Goal: Task Accomplishment & Management: Complete application form

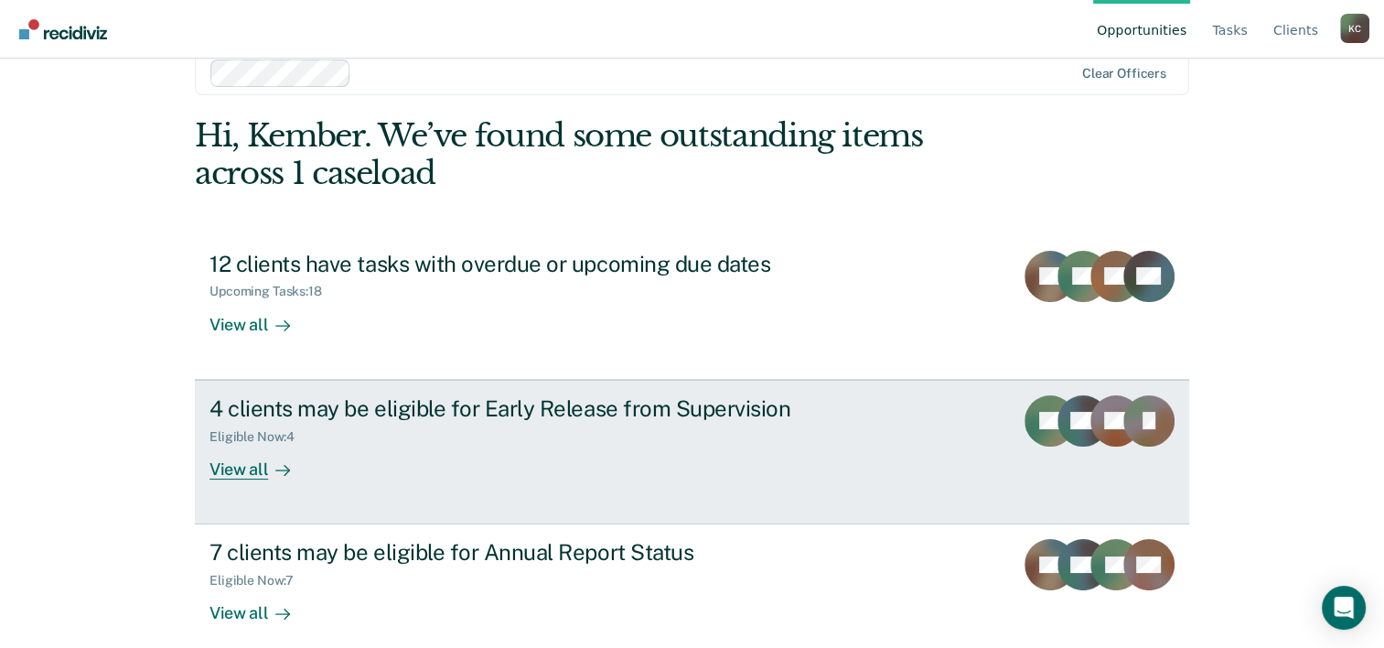
scroll to position [56, 0]
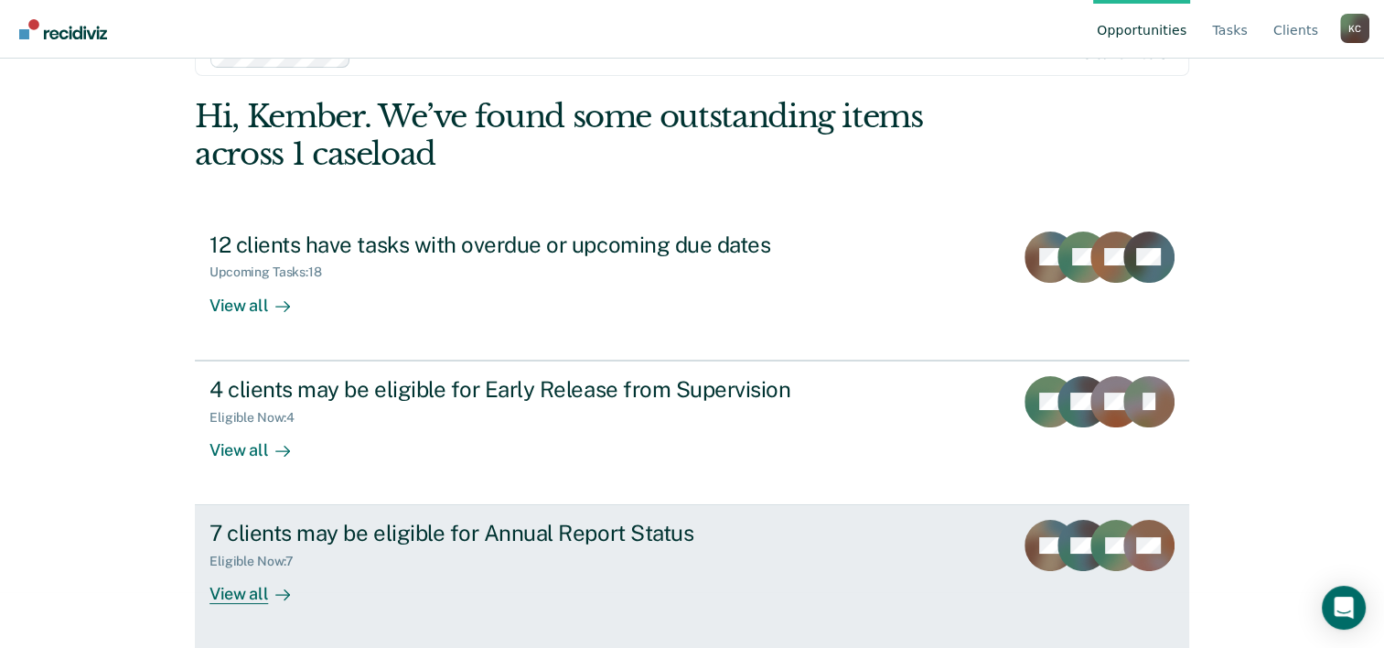
click at [790, 562] on div "Eligible Now : 7" at bounding box center [531, 557] width 642 height 23
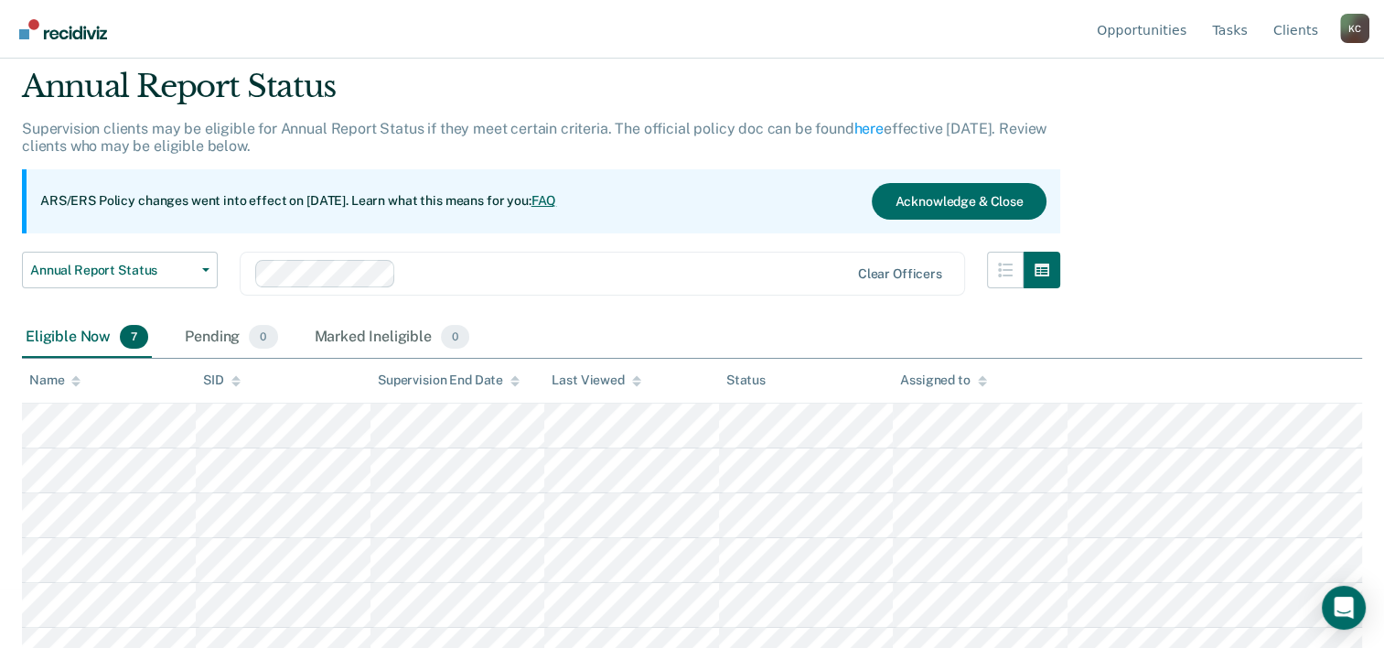
scroll to position [126, 0]
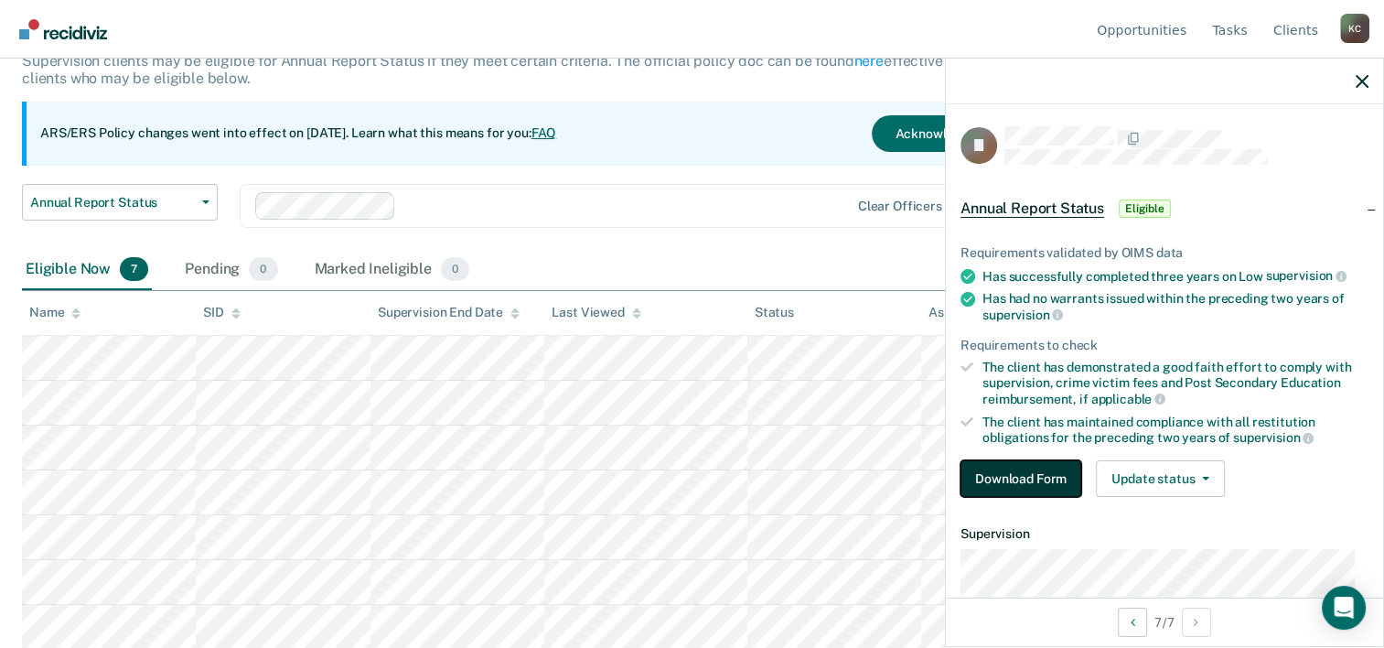
click at [1047, 472] on button "Download Form" at bounding box center [1021, 478] width 121 height 37
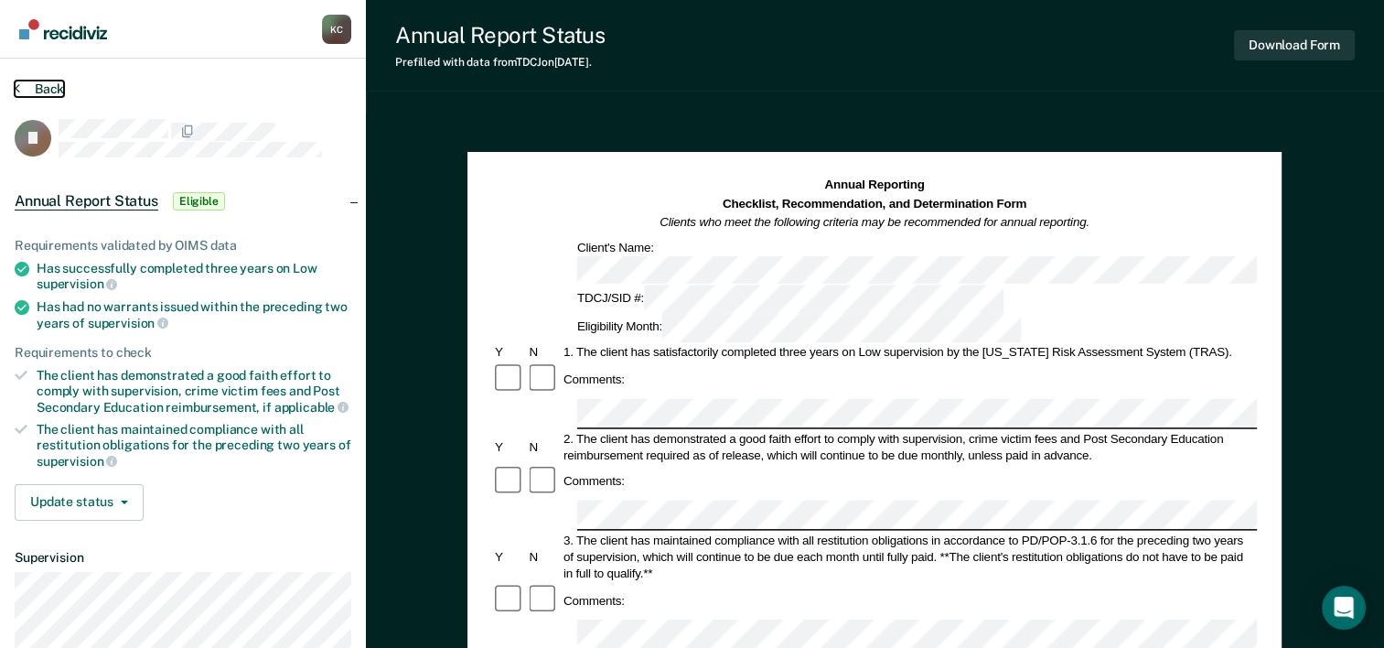
click at [36, 86] on button "Back" at bounding box center [39, 89] width 49 height 16
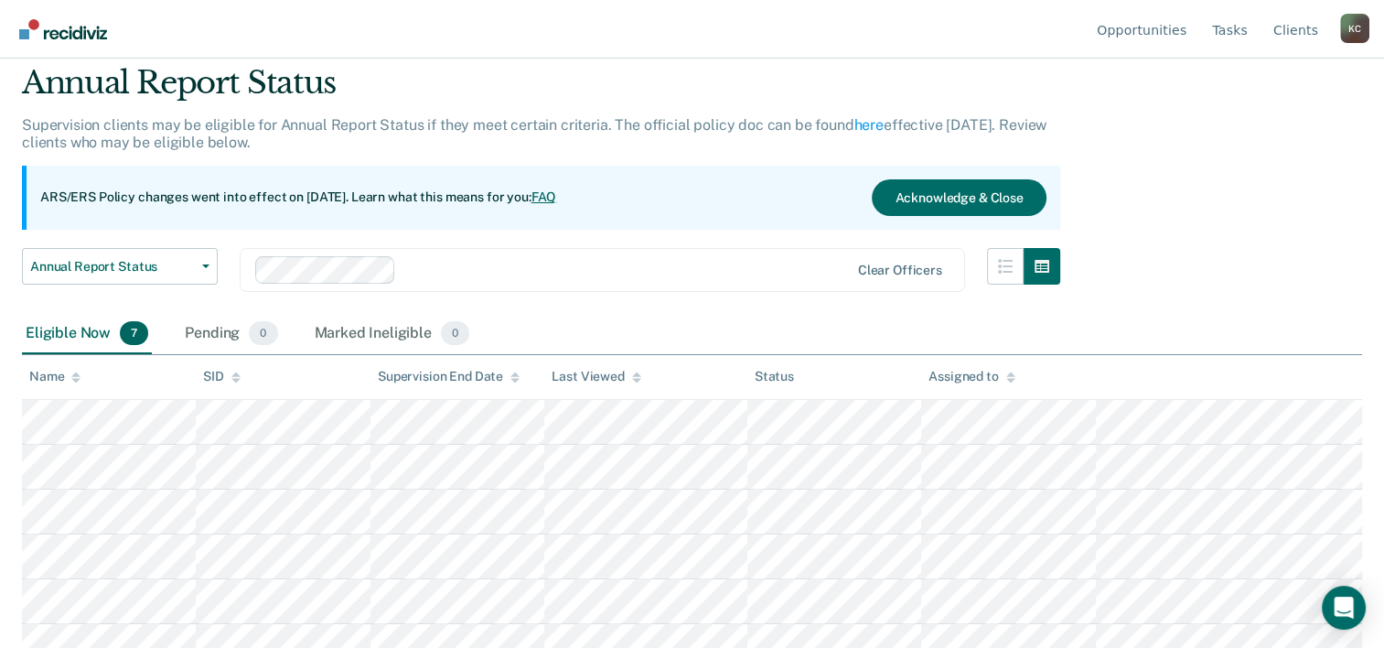
scroll to position [126, 0]
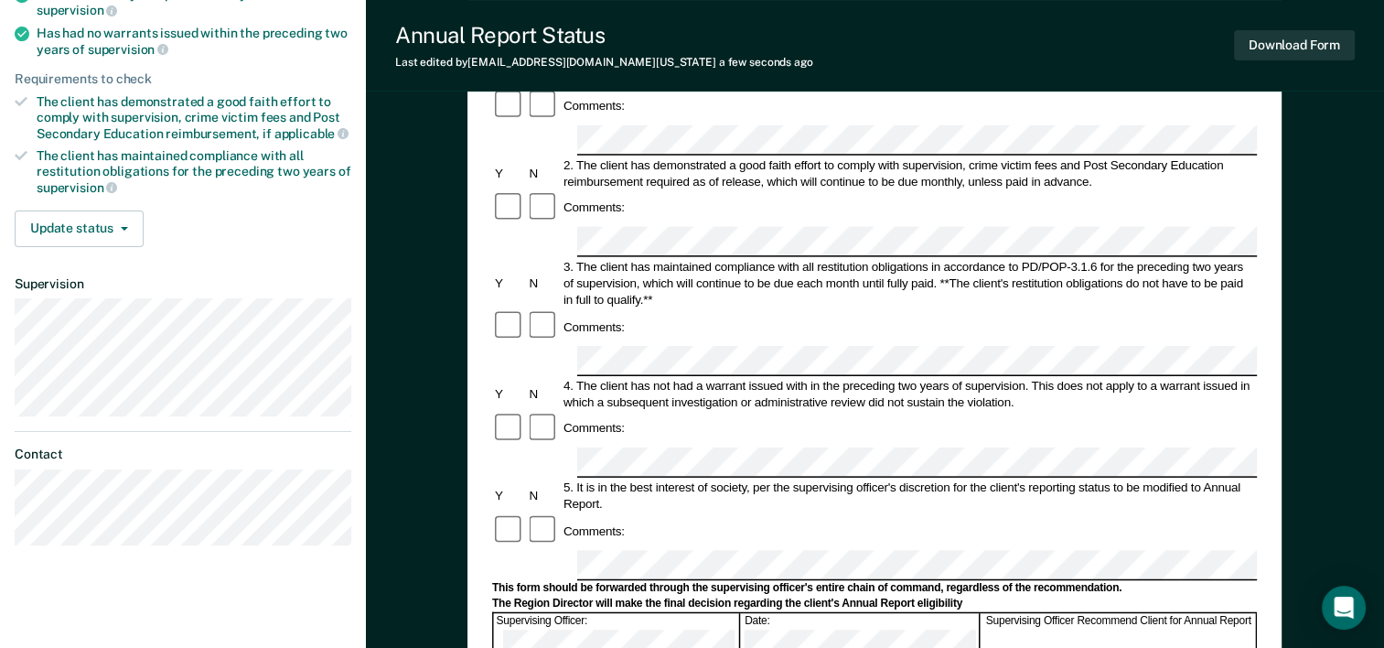
scroll to position [274, 0]
click at [770, 410] on div "Comments:" at bounding box center [874, 427] width 765 height 35
click at [1299, 468] on div "Annual Reporting Checklist, Recommendation, and Determination Form Clients who …" at bounding box center [875, 460] width 1018 height 1242
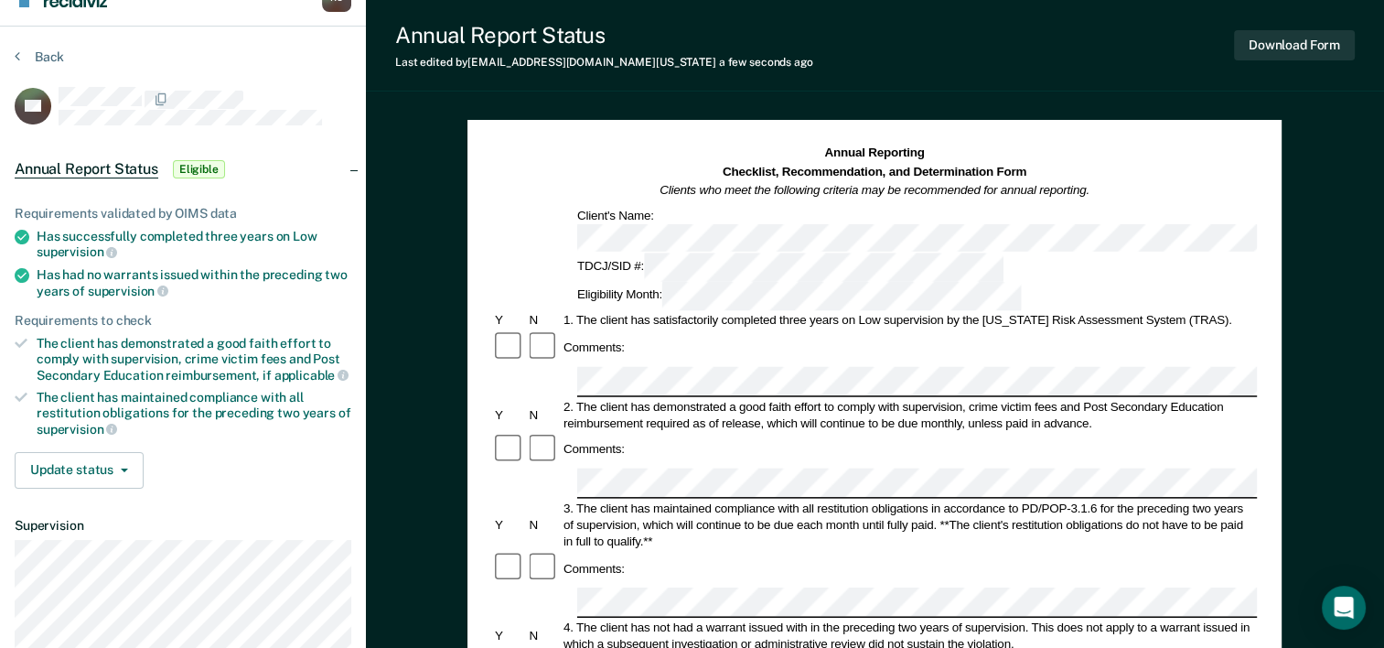
scroll to position [0, 0]
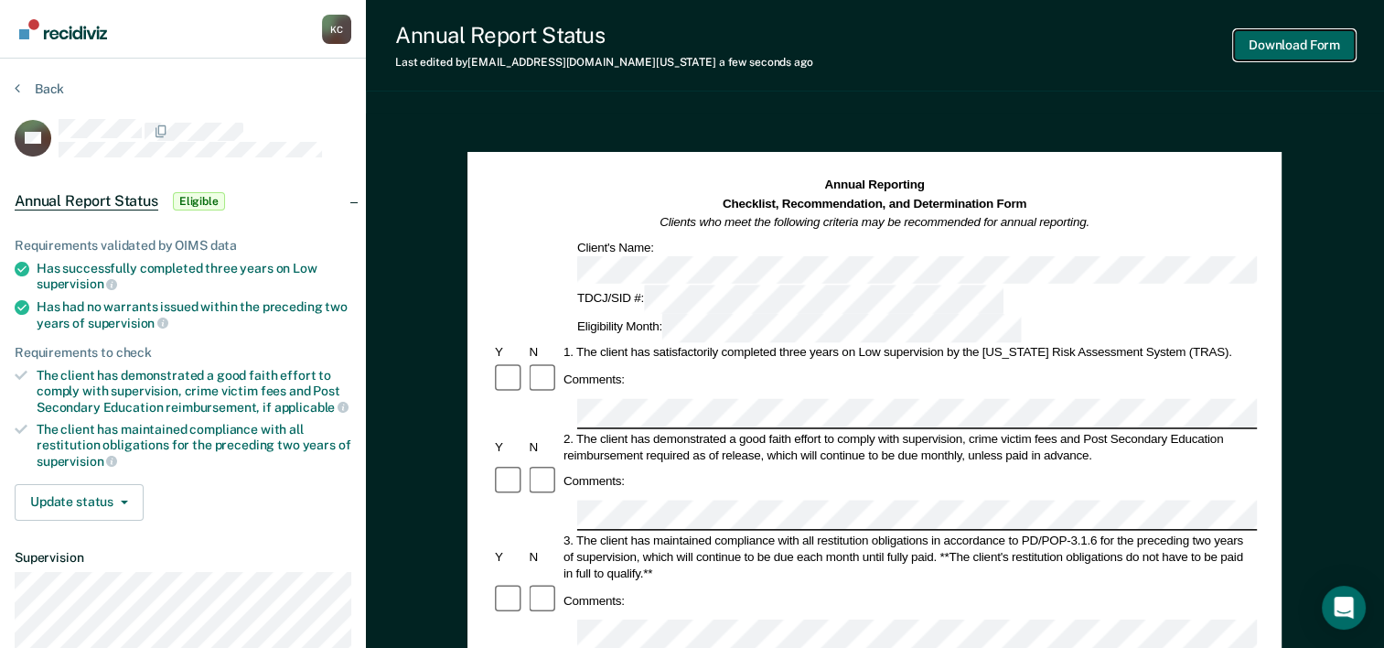
click at [1285, 46] on button "Download Form" at bounding box center [1294, 45] width 121 height 30
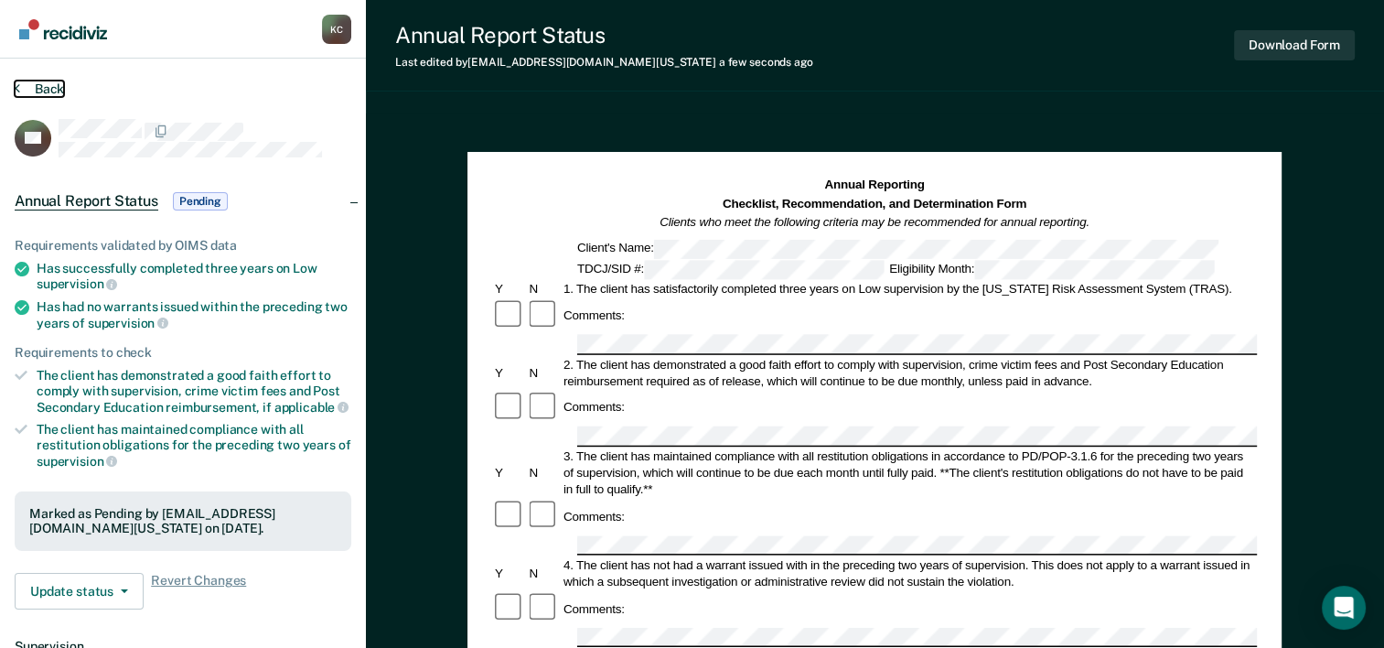
click at [38, 83] on button "Back" at bounding box center [39, 89] width 49 height 16
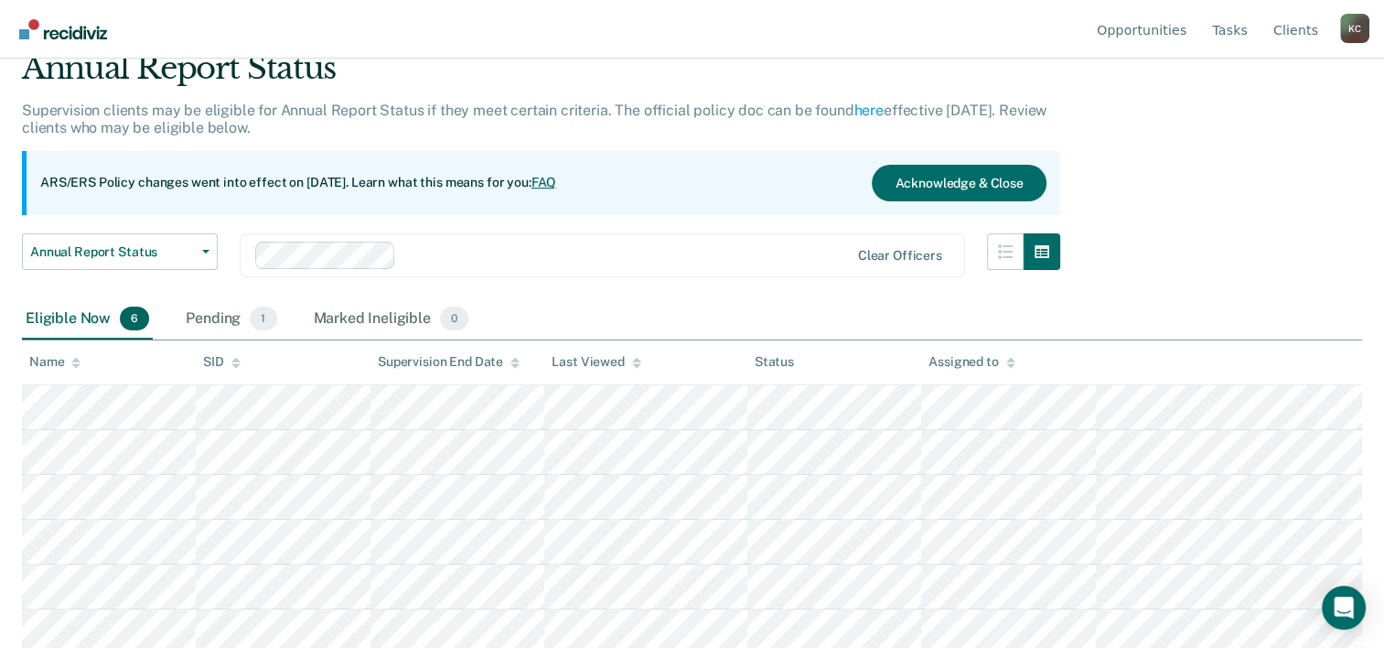
scroll to position [81, 0]
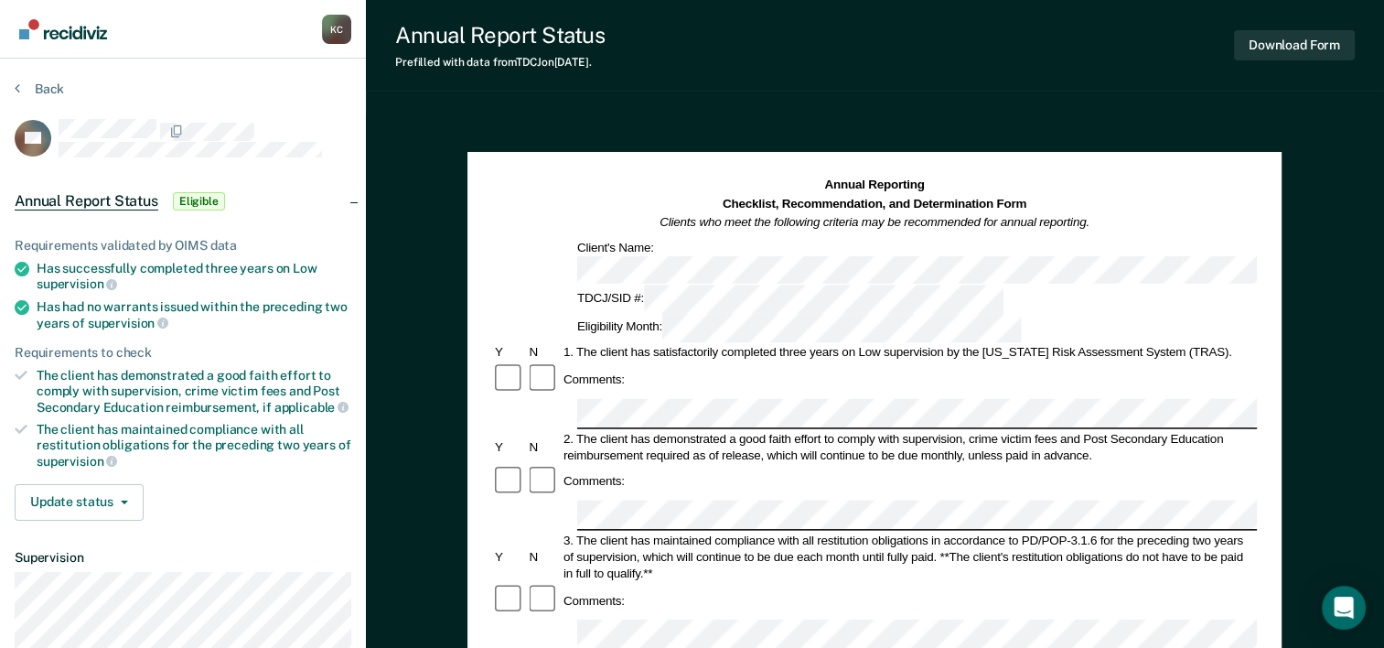
click at [643, 583] on div "Comments:" at bounding box center [874, 600] width 765 height 35
click at [1327, 49] on button "Download Form" at bounding box center [1294, 45] width 121 height 30
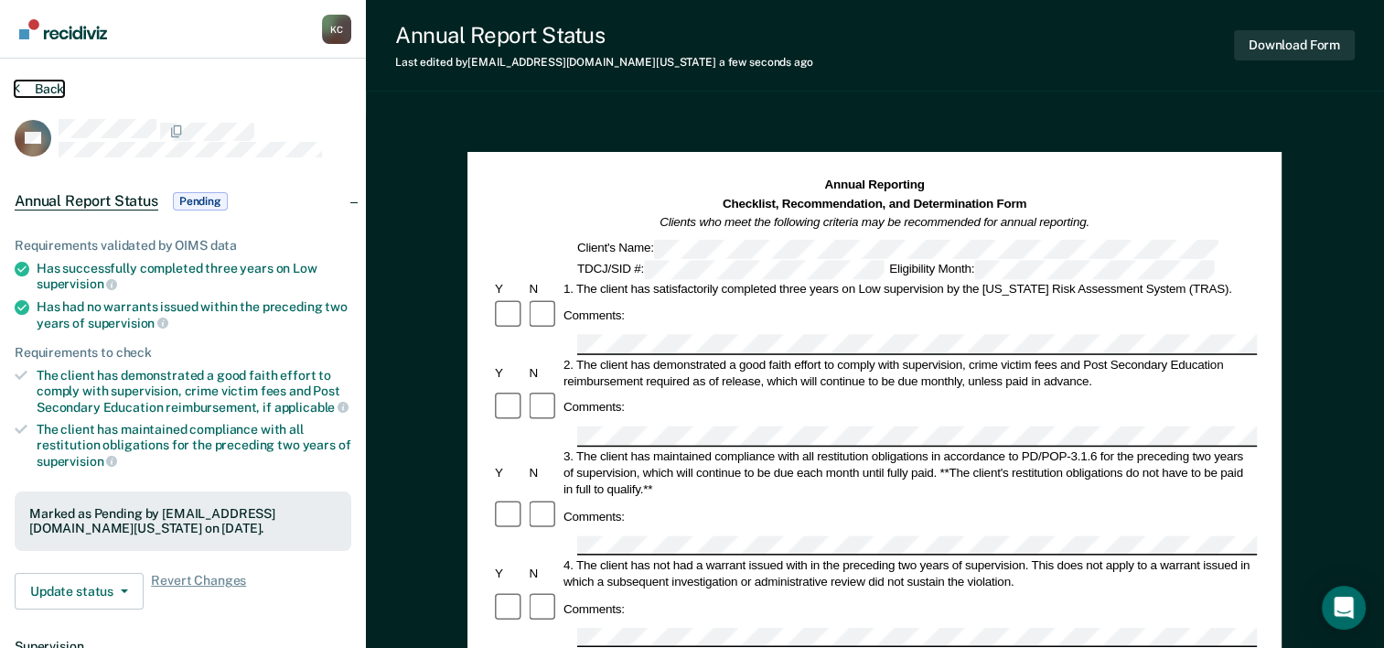
click at [33, 90] on button "Back" at bounding box center [39, 89] width 49 height 16
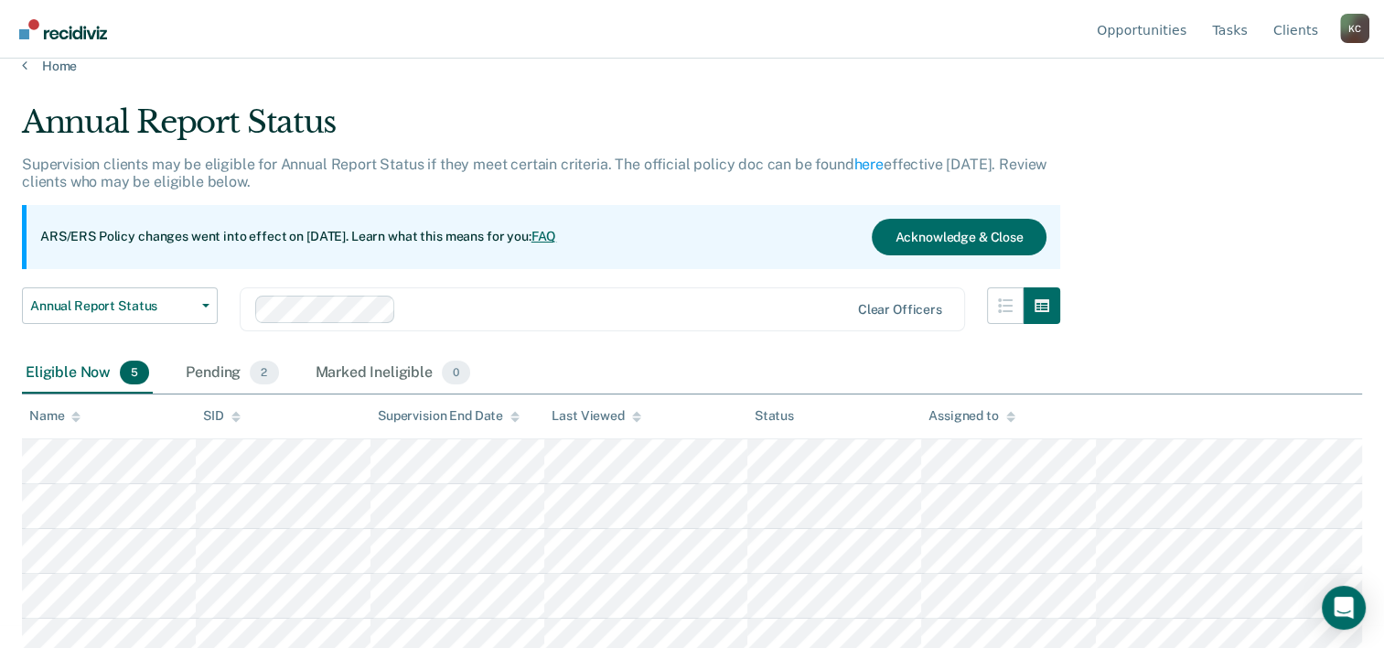
scroll to position [37, 0]
